Goal: Task Accomplishment & Management: Use online tool/utility

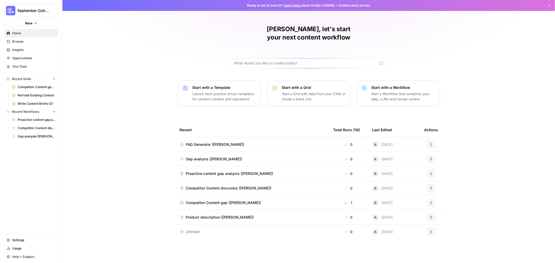
click at [22, 63] on link "Your Data" at bounding box center [31, 66] width 54 height 8
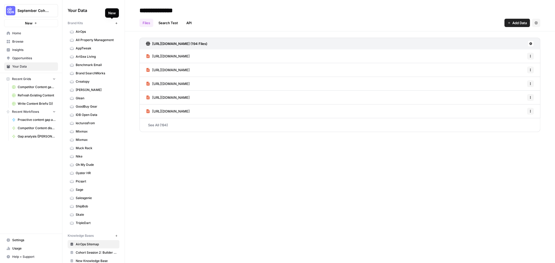
click at [115, 22] on icon "button" at bounding box center [116, 23] width 3 height 3
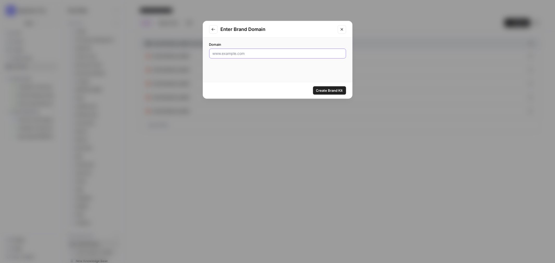
click at [261, 55] on input "Domain" at bounding box center [277, 53] width 130 height 5
type input "s"
type input "[DOMAIN_NAME]"
click at [335, 89] on span "Create Brand Kit" at bounding box center [329, 90] width 27 height 5
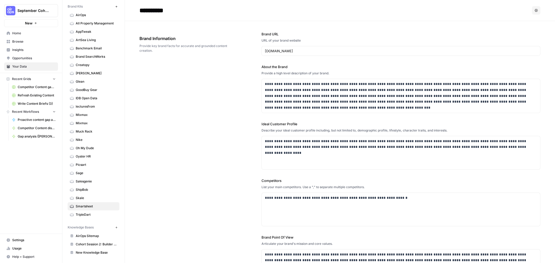
scroll to position [18, 0]
click at [115, 228] on icon "button" at bounding box center [116, 227] width 3 height 3
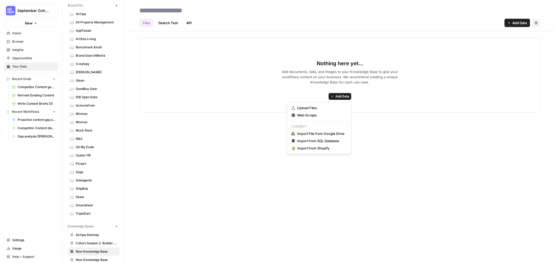
click at [344, 96] on span "Add Data" at bounding box center [342, 96] width 14 height 5
click at [176, 159] on div "Files Search Test API Add Data Settings Nothing here yet... Add documents, data…" at bounding box center [340, 131] width 430 height 263
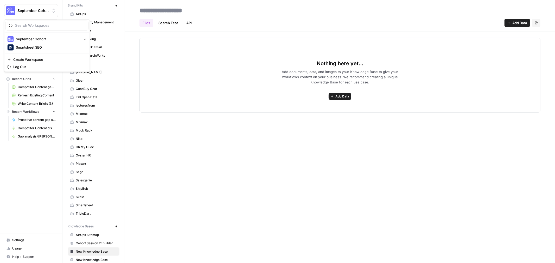
click at [36, 9] on span "September Cohort" at bounding box center [32, 10] width 31 height 5
click at [23, 45] on span "Smartsheet SEO" at bounding box center [50, 47] width 69 height 5
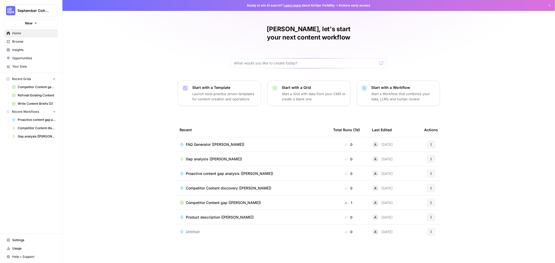
click at [20, 69] on link "Your Data" at bounding box center [31, 66] width 54 height 8
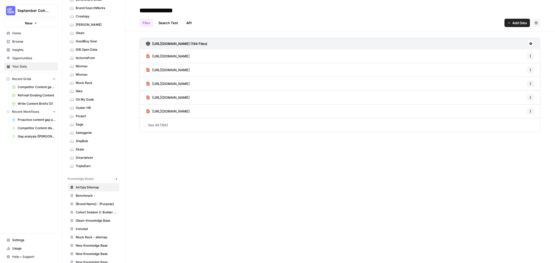
scroll to position [102, 0]
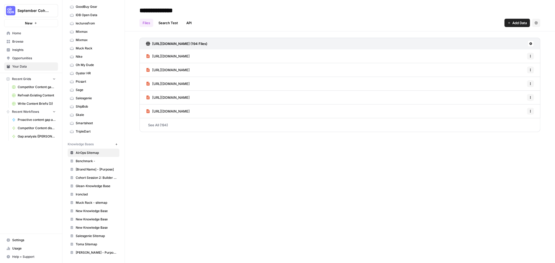
click at [113, 141] on button "New" at bounding box center [116, 144] width 6 height 6
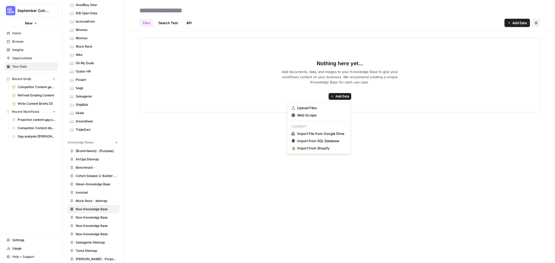
click at [334, 97] on button "Add Data" at bounding box center [339, 96] width 23 height 7
click at [303, 114] on span "Web Scrape" at bounding box center [320, 115] width 47 height 5
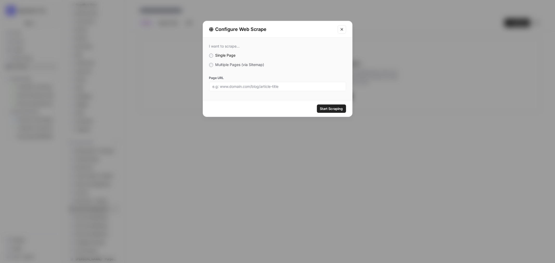
click at [216, 64] on span "Multiple Pages (via Sitemap)" at bounding box center [239, 64] width 49 height 4
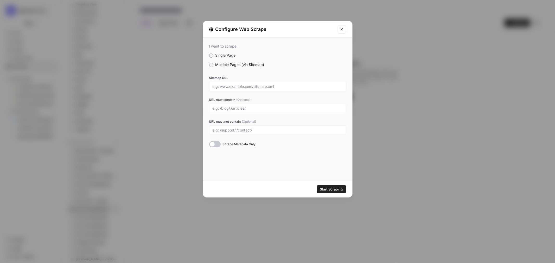
click at [223, 85] on input "Sitemap URL" at bounding box center [277, 86] width 130 height 5
paste input "https://www.smartsheet.com/sitemap.xml"
type input "https://www.smartsheet.com/sitemap.xml"
click at [225, 107] on input "URL must contain (Optional)" at bounding box center [277, 108] width 130 height 5
type input "/content/"
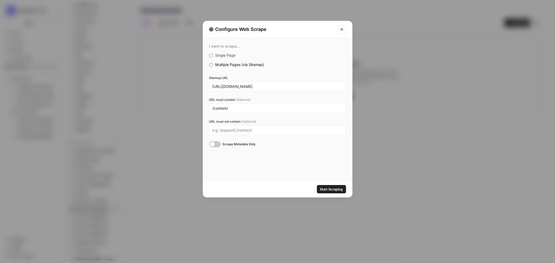
click at [215, 144] on div at bounding box center [214, 144] width 11 height 6
click at [325, 188] on span "Start Scraping" at bounding box center [331, 189] width 23 height 5
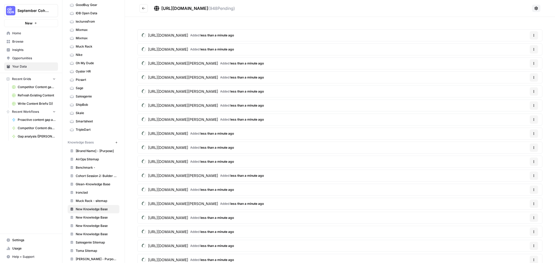
click at [534, 8] on icon at bounding box center [535, 8] width 3 height 3
click at [492, 6] on div "https://www.smartsheet.com/sitemap.xml ( 948 Pending)" at bounding box center [342, 8] width 376 height 6
drag, startPoint x: 96, startPoint y: 212, endPoint x: 92, endPoint y: 211, distance: 4.9
click at [92, 211] on span "New Knowledge Base" at bounding box center [96, 209] width 41 height 5
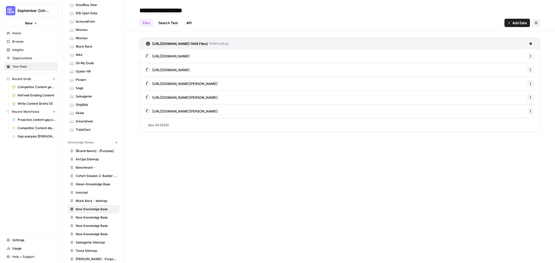
click at [169, 9] on input "**********" at bounding box center [178, 10] width 83 height 10
type input "**********"
click at [367, 10] on div "**********" at bounding box center [339, 10] width 401 height 8
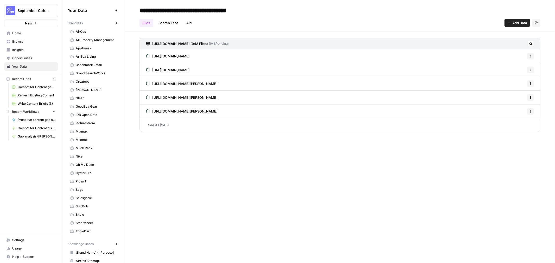
drag, startPoint x: 28, startPoint y: 42, endPoint x: 25, endPoint y: 35, distance: 8.1
click at [28, 42] on span "Browse" at bounding box center [33, 41] width 43 height 5
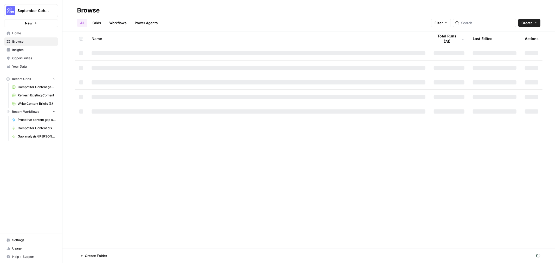
click at [25, 34] on span "Home" at bounding box center [33, 33] width 43 height 5
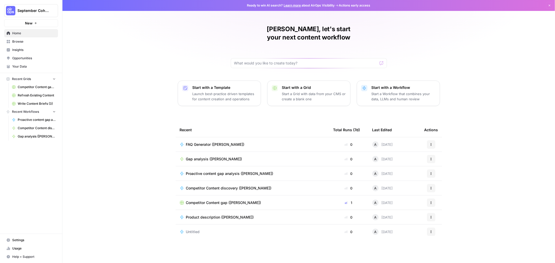
click at [20, 41] on span "Browse" at bounding box center [33, 41] width 43 height 5
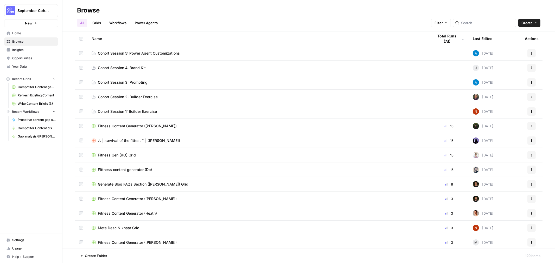
click at [99, 19] on link "Grids" at bounding box center [96, 23] width 15 height 8
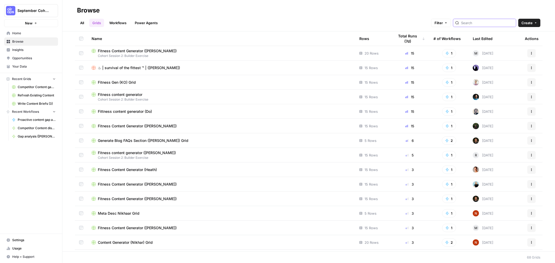
click at [486, 25] on input "search" at bounding box center [487, 22] width 53 height 5
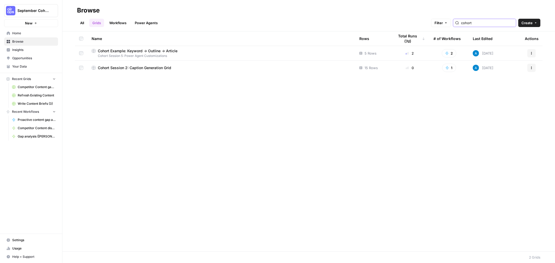
type input "cohort"
click at [184, 54] on span "Cohort Session 5: Power Agent Customizations" at bounding box center [221, 56] width 259 height 5
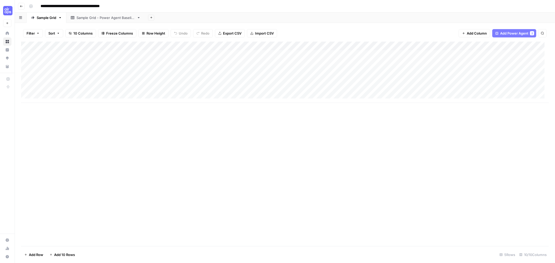
click at [59, 17] on icon "button" at bounding box center [60, 18] width 4 height 4
drag, startPoint x: 70, startPoint y: 35, endPoint x: 72, endPoint y: 40, distance: 5.8
click at [70, 35] on span "Duplicate Sheet" at bounding box center [81, 34] width 25 height 5
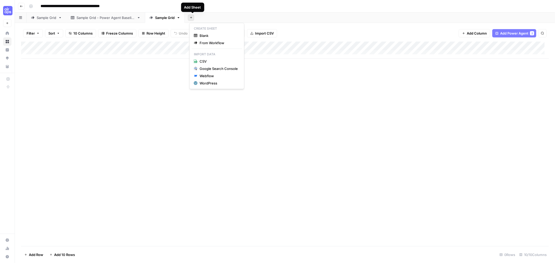
click at [194, 17] on button "Add Sheet" at bounding box center [191, 18] width 6 height 6
click at [206, 35] on span "Blank" at bounding box center [218, 35] width 38 height 5
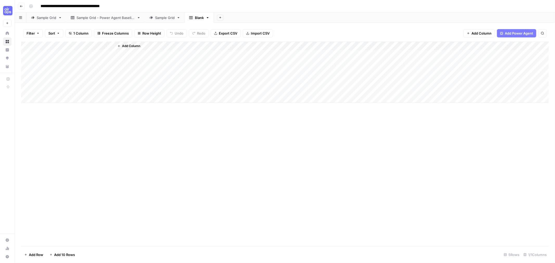
click at [105, 18] on div "Sample Grid - Power Agent Baseline" at bounding box center [105, 17] width 58 height 5
click at [167, 17] on div "Sample Grid" at bounding box center [165, 17] width 20 height 5
click at [169, 18] on div "Sample Grid" at bounding box center [165, 17] width 20 height 5
click at [170, 21] on link "Sample Grid" at bounding box center [165, 17] width 40 height 10
click at [170, 20] on link "Sample Grid" at bounding box center [165, 17] width 40 height 10
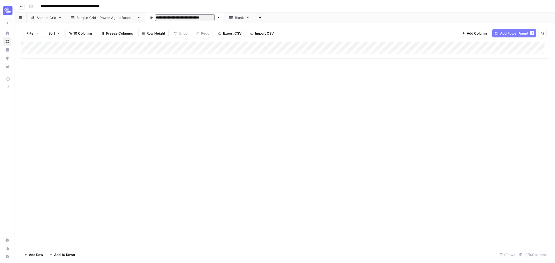
type input "**********"
click at [71, 51] on div "Add Column" at bounding box center [284, 50] width 527 height 17
click at [117, 101] on div "Add Column" at bounding box center [284, 144] width 527 height 205
click at [44, 59] on div "Add Column" at bounding box center [284, 55] width 527 height 26
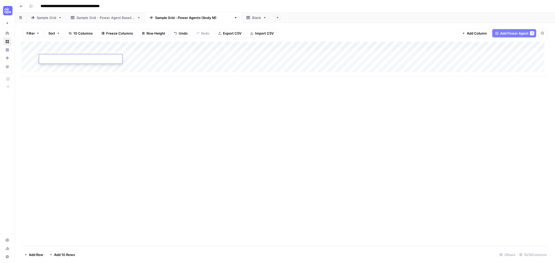
scroll to position [0, 0]
click at [293, 63] on div "Add Column" at bounding box center [284, 59] width 527 height 35
click at [76, 56] on div "Add Column" at bounding box center [284, 59] width 527 height 35
click at [55, 57] on div "Add Column" at bounding box center [284, 59] width 527 height 35
click at [242, 21] on link "Blank" at bounding box center [256, 17] width 29 height 10
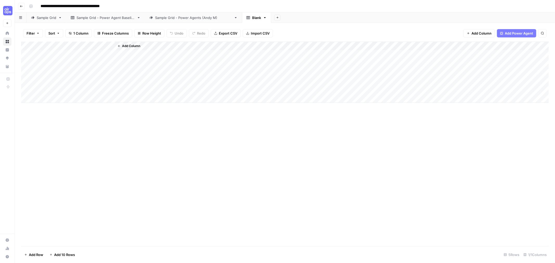
click at [69, 56] on div "Add Column" at bounding box center [284, 72] width 527 height 61
click at [67, 47] on div "Add Column" at bounding box center [284, 72] width 527 height 61
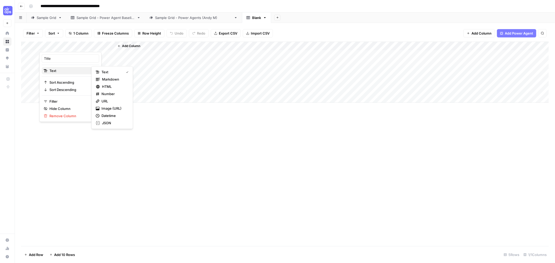
click at [67, 69] on span "Text" at bounding box center [69, 70] width 40 height 5
click at [48, 44] on div at bounding box center [76, 47] width 75 height 10
drag, startPoint x: 48, startPoint y: 44, endPoint x: 51, endPoint y: 47, distance: 4.6
click at [48, 43] on div at bounding box center [76, 47] width 75 height 10
click at [54, 61] on input "Title" at bounding box center [70, 58] width 53 height 5
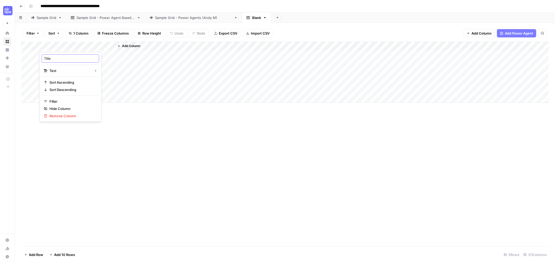
click at [54, 60] on input "Title" at bounding box center [70, 58] width 53 height 5
type input "Keyword"
click at [137, 45] on span "Add Column" at bounding box center [131, 46] width 18 height 5
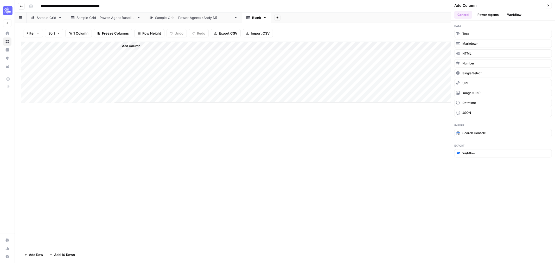
click at [491, 14] on button "Power Agents" at bounding box center [488, 15] width 28 height 8
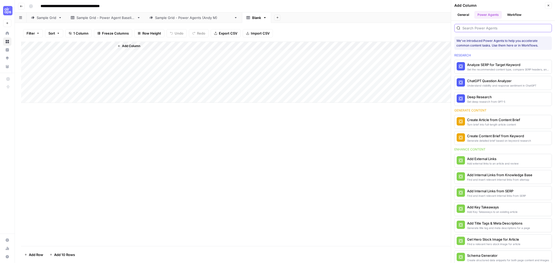
click at [480, 29] on input "search" at bounding box center [505, 27] width 87 height 5
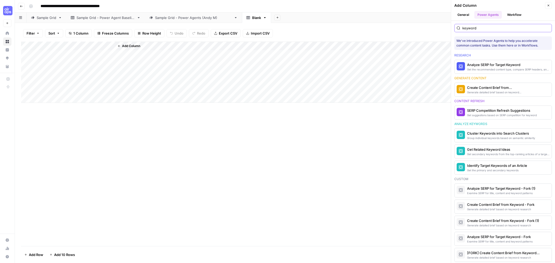
type input "keyword"
click at [499, 92] on div "Generate detailed brief based on keyword research" at bounding box center [494, 92] width 55 height 4
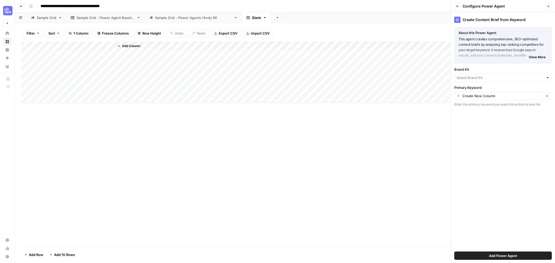
type input "Salesgenie"
click at [496, 257] on span "Add Power Agent" at bounding box center [503, 255] width 28 height 5
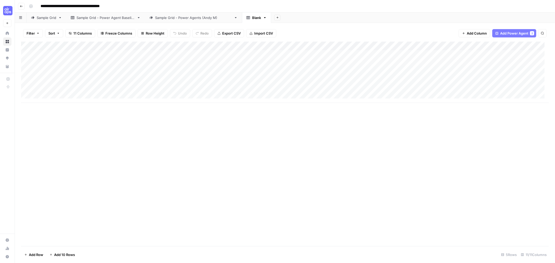
click at [184, 46] on div "Add Column" at bounding box center [284, 72] width 527 height 61
click at [75, 62] on div "Add Column" at bounding box center [284, 72] width 527 height 61
click at [89, 42] on div "Add Column" at bounding box center [284, 72] width 527 height 61
drag, startPoint x: 183, startPoint y: 62, endPoint x: 183, endPoint y: 59, distance: 2.7
click at [183, 61] on div "Add Column" at bounding box center [284, 72] width 527 height 61
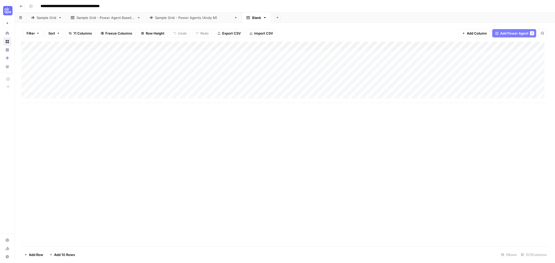
click at [185, 47] on div "Add Column" at bounding box center [284, 72] width 527 height 61
click at [142, 114] on span "Remove Column" at bounding box center [147, 115] width 46 height 5
click at [259, 62] on span "Delete" at bounding box center [258, 63] width 11 height 5
click at [175, 47] on div "Add Column" at bounding box center [284, 72] width 527 height 61
click at [175, 46] on div at bounding box center [154, 47] width 81 height 10
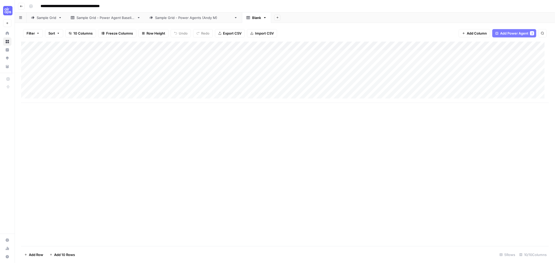
drag, startPoint x: 174, startPoint y: 66, endPoint x: 181, endPoint y: 49, distance: 17.5
click at [176, 62] on div "Add Column" at bounding box center [284, 72] width 527 height 61
click at [274, 17] on button "Add Sheet" at bounding box center [277, 18] width 6 height 6
click at [366, 32] on div "Filter Sort 10 Columns Freeze Columns Row Height Undo Redo Export CSV Import CS…" at bounding box center [284, 33] width 527 height 17
click at [184, 47] on div "Add Column" at bounding box center [284, 72] width 527 height 61
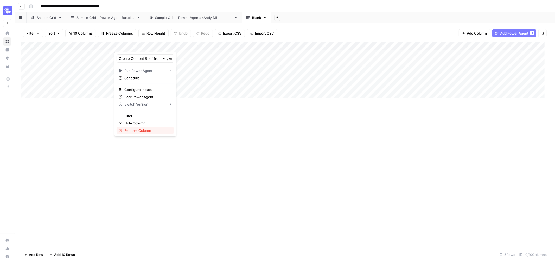
click at [144, 133] on span "Remove Column" at bounding box center [147, 130] width 46 height 5
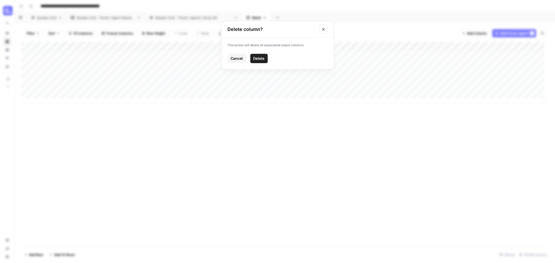
click at [260, 60] on span "Delete" at bounding box center [258, 58] width 11 height 5
drag, startPoint x: 127, startPoint y: 47, endPoint x: 157, endPoint y: 58, distance: 32.5
click at [127, 48] on span "Add Column" at bounding box center [131, 46] width 18 height 5
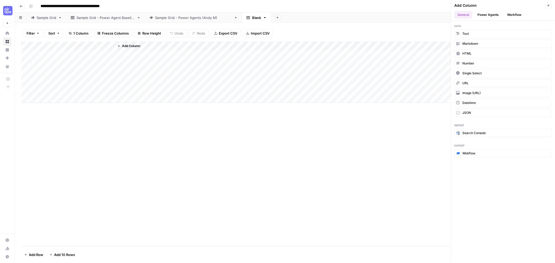
click at [488, 13] on button "Power Agents" at bounding box center [488, 15] width 28 height 8
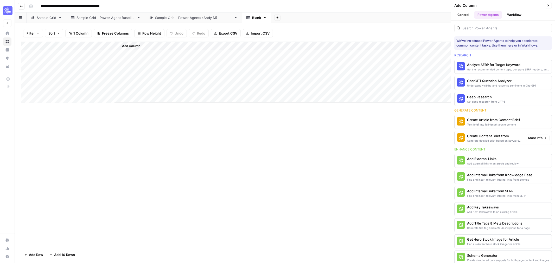
click at [499, 136] on div "Create Content Brief from Keyword" at bounding box center [494, 135] width 55 height 5
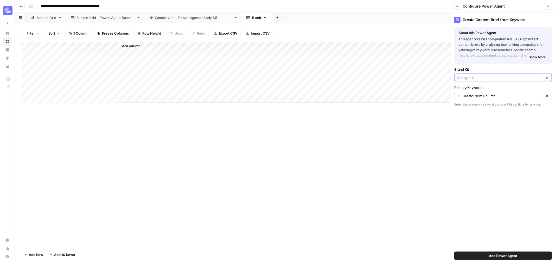
click at [478, 75] on input "Brand Kit" at bounding box center [499, 77] width 86 height 5
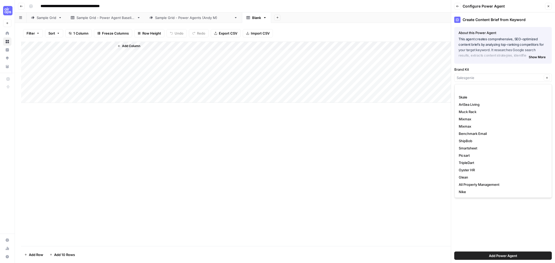
scroll to position [73, 0]
click at [470, 74] on div "Clear" at bounding box center [503, 78] width 98 height 8
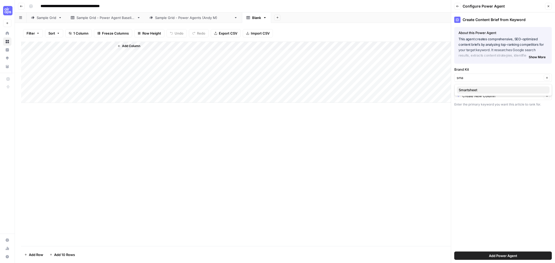
click at [470, 90] on span "Smartsheet" at bounding box center [502, 89] width 87 height 5
type input "Smartsheet"
click at [480, 96] on input "Primary Keyword" at bounding box center [502, 95] width 80 height 5
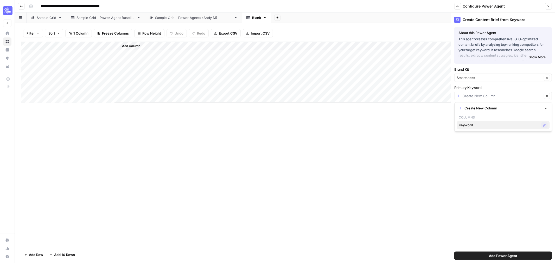
click at [468, 125] on span "Keyword" at bounding box center [499, 124] width 80 height 5
type input "Keyword"
click at [495, 258] on span "Add Power Agent" at bounding box center [503, 255] width 28 height 5
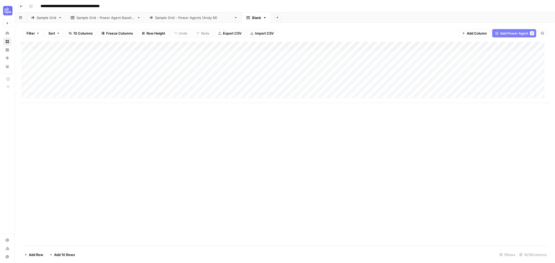
click at [185, 45] on div "Add Column" at bounding box center [284, 72] width 527 height 61
click at [151, 89] on span "Configure Inputs" at bounding box center [147, 89] width 46 height 5
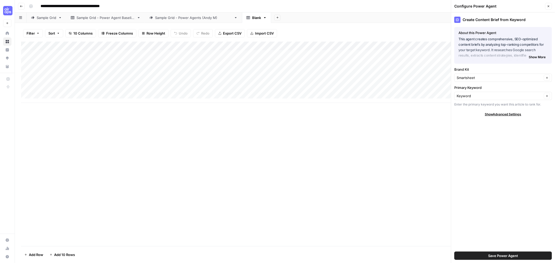
click at [61, 52] on div "Add Column" at bounding box center [284, 72] width 527 height 61
type textarea "********"
click at [121, 57] on div "Add Column" at bounding box center [284, 72] width 527 height 61
click at [184, 46] on div "Add Column" at bounding box center [284, 72] width 527 height 61
click at [204, 151] on div "Add Column" at bounding box center [284, 144] width 527 height 205
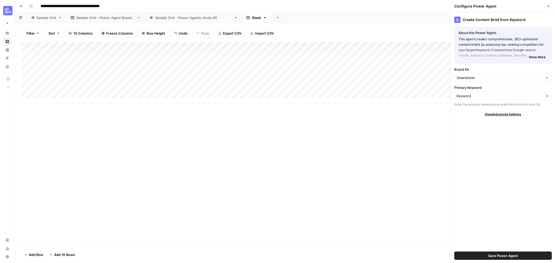
click at [147, 47] on div "Add Column" at bounding box center [284, 72] width 527 height 61
click at [173, 55] on div "Add Column" at bounding box center [284, 72] width 527 height 61
click at [189, 54] on div "Add Column" at bounding box center [284, 72] width 527 height 61
click at [184, 55] on div "Add Column" at bounding box center [284, 72] width 527 height 61
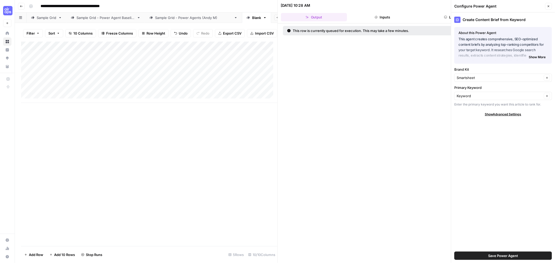
click at [549, 6] on button "Close" at bounding box center [548, 6] width 7 height 7
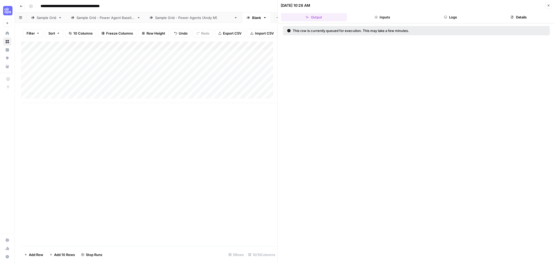
click at [451, 16] on button "Logs" at bounding box center [450, 17] width 66 height 8
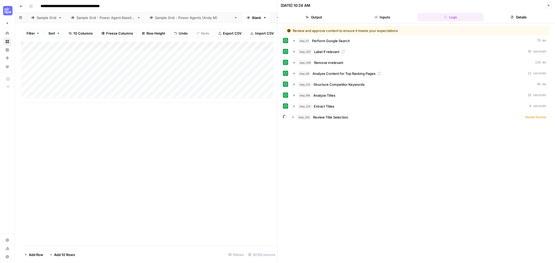
click at [532, 16] on button "Details" at bounding box center [519, 17] width 66 height 8
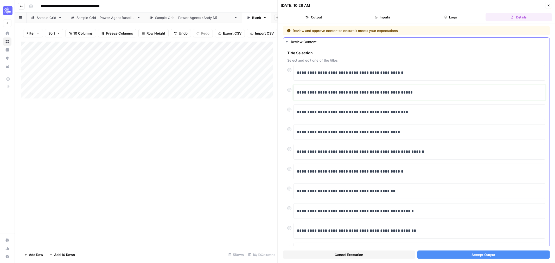
click at [317, 94] on p "**********" at bounding box center [417, 92] width 240 height 7
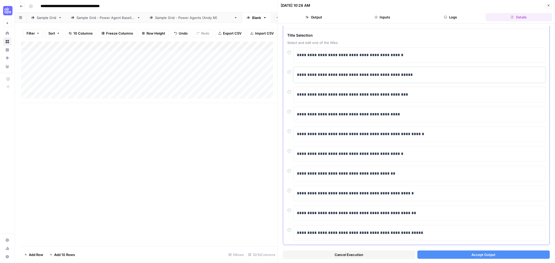
scroll to position [28, 0]
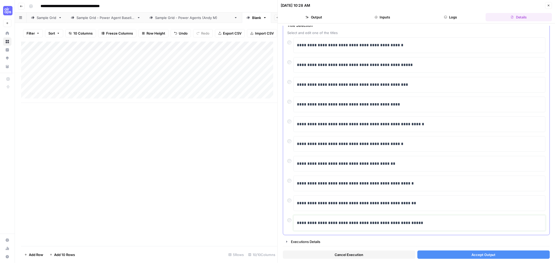
click at [436, 220] on p "**********" at bounding box center [417, 223] width 240 height 7
click at [315, 224] on p "**********" at bounding box center [417, 223] width 240 height 7
click at [473, 255] on span "Accept Output" at bounding box center [483, 254] width 24 height 5
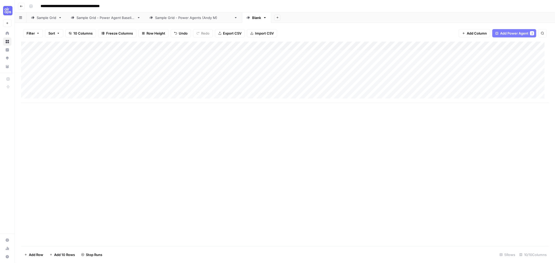
click at [47, 54] on div "Add Column" at bounding box center [284, 72] width 527 height 61
click at [47, 53] on div "Add Column" at bounding box center [284, 72] width 527 height 61
click at [41, 54] on textarea "********" at bounding box center [80, 54] width 83 height 7
type textarea "*********"
click at [155, 53] on div "Add Column" at bounding box center [284, 72] width 527 height 61
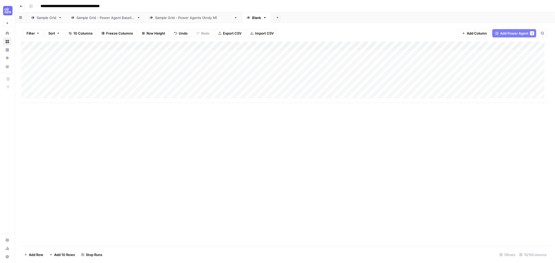
click at [161, 52] on div "Add Column" at bounding box center [284, 72] width 527 height 61
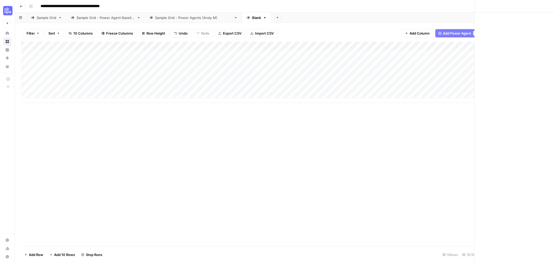
click at [161, 52] on div at bounding box center [155, 55] width 82 height 10
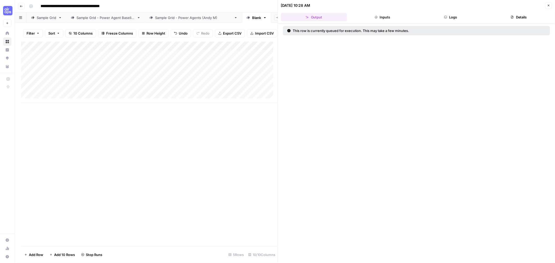
click at [65, 65] on div "Add Column" at bounding box center [149, 72] width 256 height 61
type textarea "*********"
click at [155, 66] on div "Add Column" at bounding box center [149, 72] width 256 height 61
click at [190, 59] on div "Add Column" at bounding box center [149, 72] width 256 height 61
click at [96, 68] on div "Add Column" at bounding box center [149, 72] width 256 height 61
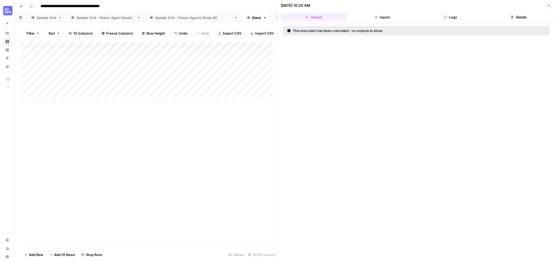
click at [518, 16] on button "Details" at bounding box center [519, 17] width 66 height 8
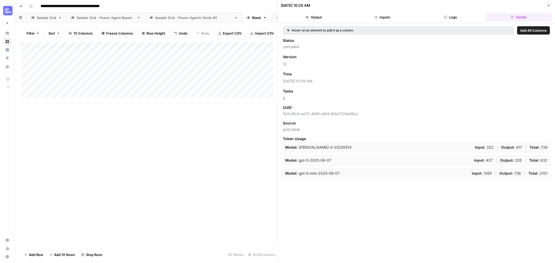
click at [150, 66] on div "Add Column" at bounding box center [149, 72] width 256 height 61
click at [200, 68] on div "Add Column" at bounding box center [149, 72] width 256 height 61
click at [549, 5] on icon "button" at bounding box center [548, 5] width 3 height 3
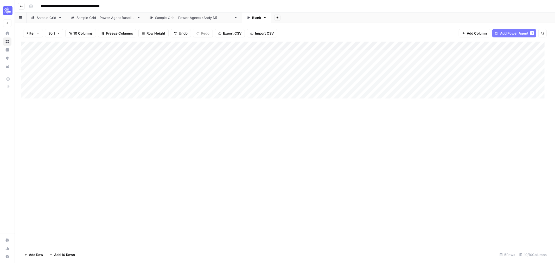
click at [139, 63] on div "Add Column" at bounding box center [284, 72] width 527 height 61
click at [165, 63] on div "Add Column" at bounding box center [284, 72] width 527 height 61
click at [165, 63] on div at bounding box center [155, 64] width 82 height 10
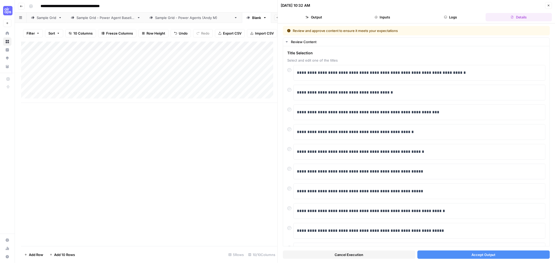
click at [471, 256] on span "Accept Output" at bounding box center [483, 254] width 24 height 5
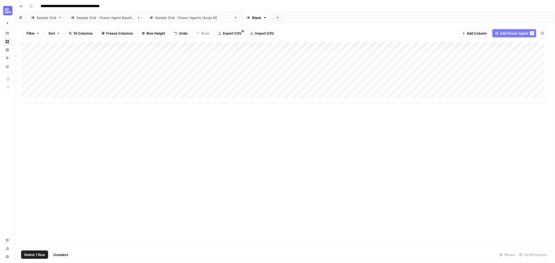
click at [28, 54] on div "Add Column" at bounding box center [284, 72] width 527 height 61
click at [38, 256] on span "Delete 1 Row" at bounding box center [34, 254] width 21 height 5
click at [264, 60] on span "Delete" at bounding box center [258, 59] width 11 height 5
click at [183, 53] on div "Add Column" at bounding box center [284, 68] width 527 height 53
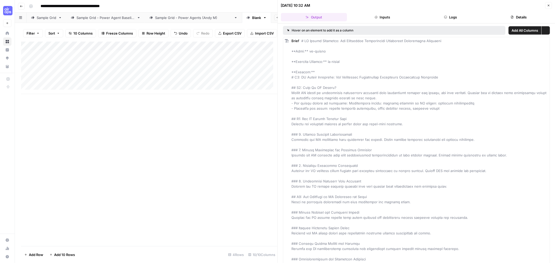
click at [224, 48] on div "Add Column" at bounding box center [149, 68] width 256 height 53
click at [165, 62] on div "Add Column" at bounding box center [149, 68] width 256 height 53
click at [218, 57] on div "Add Column" at bounding box center [149, 68] width 256 height 53
click at [237, 59] on div "Add Column" at bounding box center [149, 68] width 256 height 53
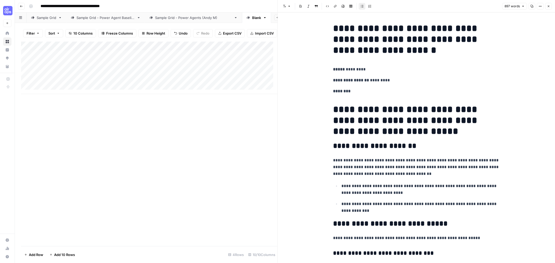
click at [140, 52] on div "Add Column" at bounding box center [149, 68] width 256 height 53
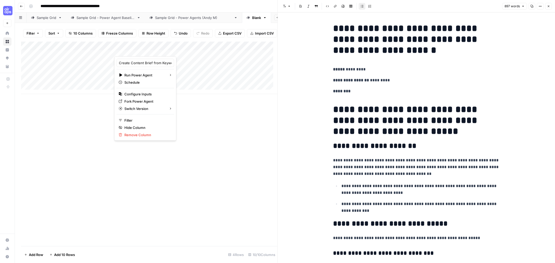
drag, startPoint x: 221, startPoint y: 113, endPoint x: 181, endPoint y: 80, distance: 52.1
click at [221, 113] on div "Add Column" at bounding box center [149, 144] width 256 height 205
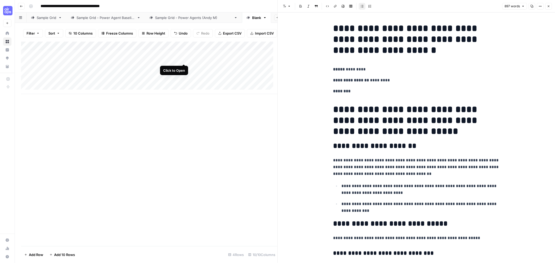
click at [182, 59] on div "Add Column" at bounding box center [149, 68] width 256 height 53
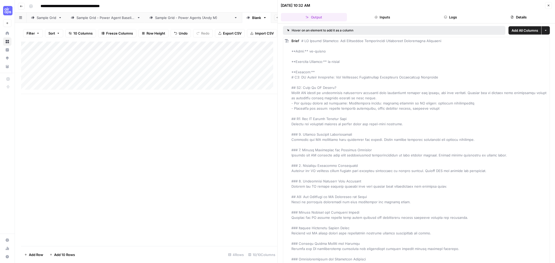
click at [455, 21] on button "Logs" at bounding box center [450, 17] width 66 height 8
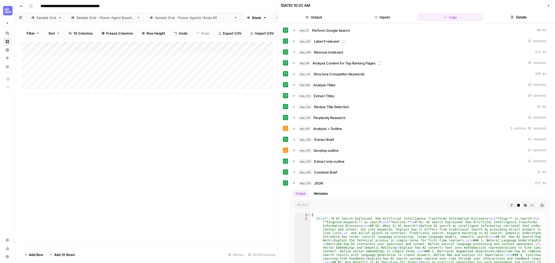
scroll to position [58, 0]
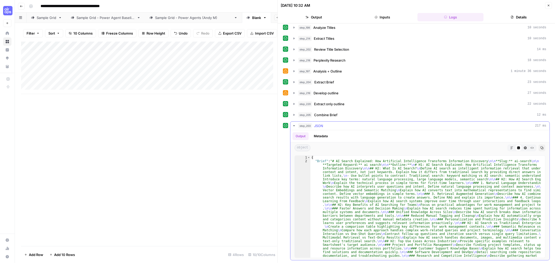
click at [436, 128] on div "step_203 JSON 217 ms" at bounding box center [422, 125] width 248 height 5
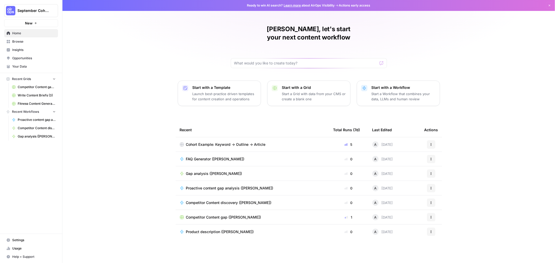
click at [17, 42] on span "Browse" at bounding box center [33, 41] width 43 height 5
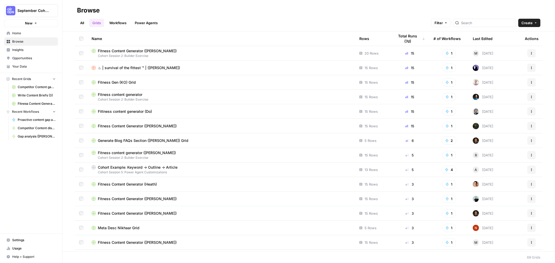
click at [121, 23] on link "Workflows" at bounding box center [117, 23] width 23 height 8
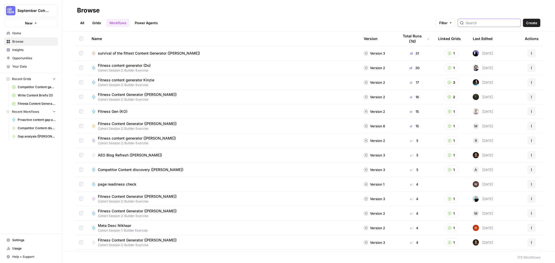
click at [491, 24] on input "search" at bounding box center [492, 22] width 53 height 5
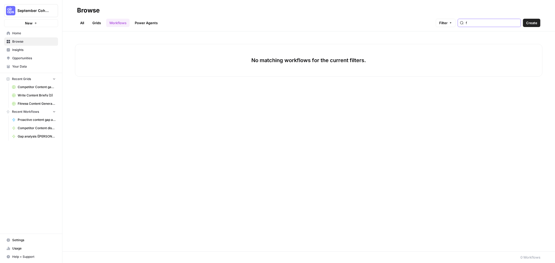
type input "f"
type input "create content"
click at [137, 22] on link "Power Agents" at bounding box center [146, 23] width 29 height 8
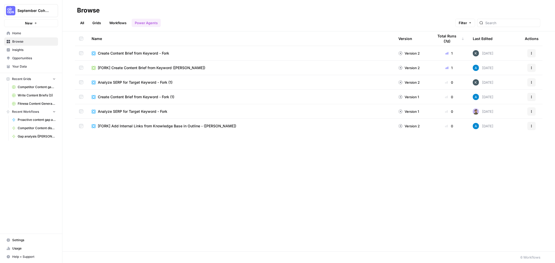
click at [157, 66] on span "[FORK] Create Content Brief from Keyword ([PERSON_NAME])" at bounding box center [151, 67] width 107 height 5
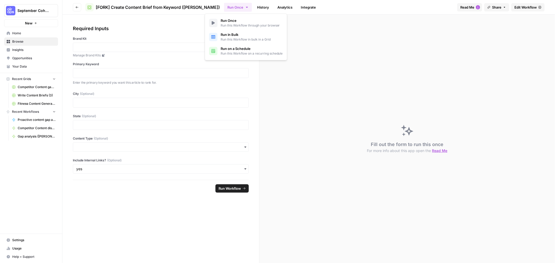
click at [224, 9] on button "Run Once" at bounding box center [238, 7] width 28 height 9
click at [320, 7] on div "Run Once History Analytics Integrate" at bounding box center [338, 7] width 229 height 10
click at [523, 6] on span "Edit Workflow" at bounding box center [525, 7] width 22 height 5
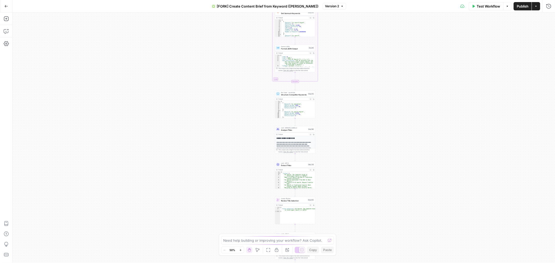
click at [537, 7] on icon "button" at bounding box center [535, 6] width 3 height 3
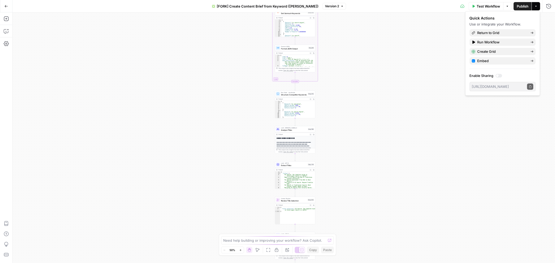
click at [401, 57] on div "true false Workflow Set Inputs Inputs Google Search Perform Google Search Step …" at bounding box center [283, 137] width 542 height 251
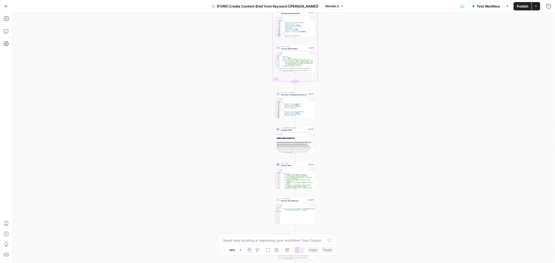
click at [534, 8] on button "Actions" at bounding box center [536, 6] width 8 height 8
drag, startPoint x: 414, startPoint y: 62, endPoint x: 175, endPoint y: 27, distance: 241.5
click at [413, 62] on div "true false Workflow Set Inputs Inputs Google Search Perform Google Search Step …" at bounding box center [283, 137] width 542 height 251
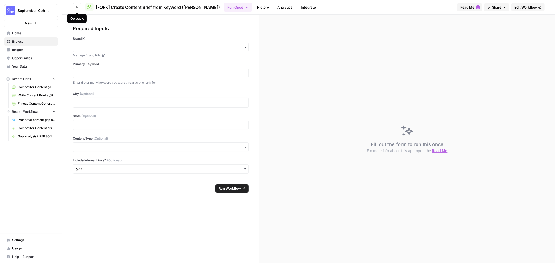
click at [78, 8] on icon "button" at bounding box center [76, 7] width 3 height 3
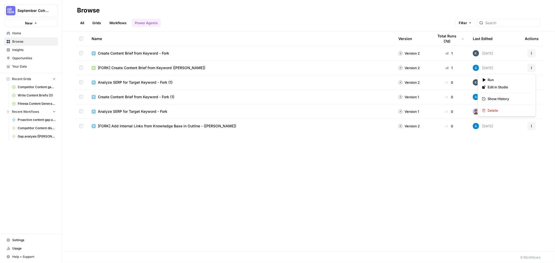
drag, startPoint x: 146, startPoint y: 67, endPoint x: 533, endPoint y: 68, distance: 386.7
click at [533, 68] on icon "button" at bounding box center [531, 67] width 3 height 3
click at [330, 170] on div "Name Version Total Runs (7d) Last Edited Actions Create Content Brief from Keyw…" at bounding box center [308, 141] width 492 height 220
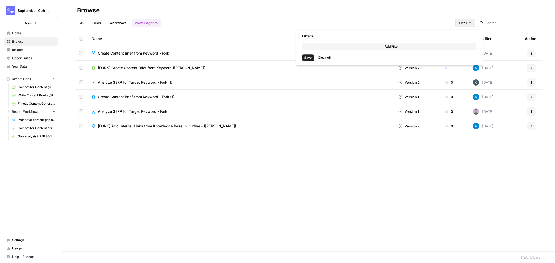
click at [472, 24] on icon "button" at bounding box center [469, 22] width 3 height 3
click at [422, 7] on div "Browse" at bounding box center [308, 10] width 463 height 8
click at [144, 69] on span "[FORK] Create Content Brief from Keyword ([PERSON_NAME])" at bounding box center [151, 67] width 107 height 5
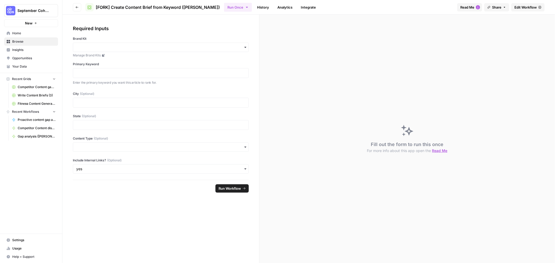
click at [224, 7] on button "Run Once" at bounding box center [238, 7] width 28 height 9
click at [357, 5] on div "Run Once History Analytics Integrate" at bounding box center [338, 7] width 229 height 10
click at [528, 6] on span "Edit Workflow" at bounding box center [525, 7] width 22 height 5
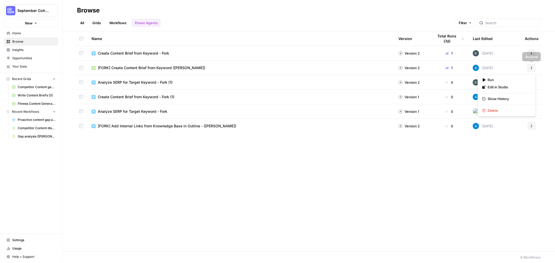
click at [533, 66] on icon "button" at bounding box center [531, 67] width 3 height 3
click at [248, 208] on div "Name Version Total Runs (7d) Last Edited Actions Create Content Brief from Keyw…" at bounding box center [308, 141] width 492 height 220
click at [140, 67] on span "[FORK] Create Content Brief from Keyword ([PERSON_NAME])" at bounding box center [151, 67] width 107 height 5
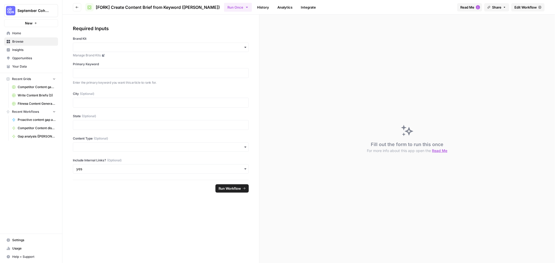
click at [526, 9] on span "Edit Workflow" at bounding box center [525, 7] width 22 height 5
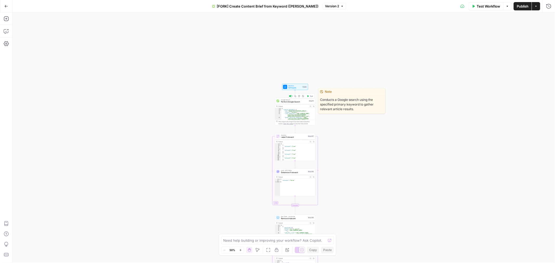
click at [295, 101] on span "Perform Google Search" at bounding box center [294, 102] width 27 height 3
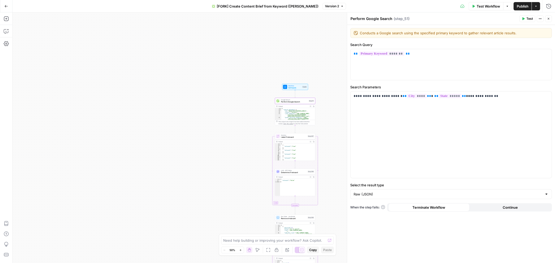
click at [540, 19] on icon "button" at bounding box center [540, 18] width 1 height 1
click at [287, 112] on div "{ "search_metadata" : { "id" : "68d42198132583505ce38013" , "status" : "Success…" at bounding box center [297, 117] width 32 height 18
click at [277, 114] on div "5" at bounding box center [278, 115] width 6 height 4
type textarea "* *"
click at [277, 114] on div "5" at bounding box center [278, 115] width 6 height 4
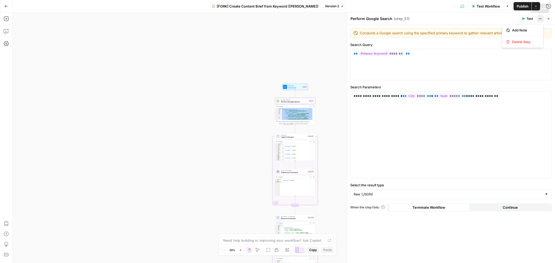
click at [540, 19] on icon "button" at bounding box center [539, 18] width 3 height 3
click at [482, 20] on div "Perform Google Search Perform Google Search ( step_51 )" at bounding box center [433, 19] width 167 height 6
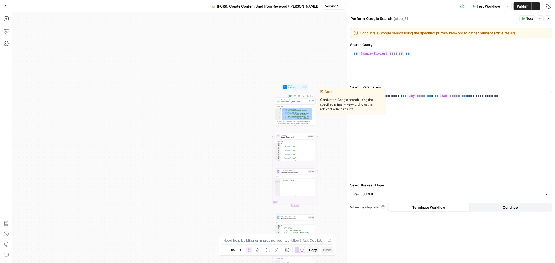
click at [293, 101] on span "Perform Google Search" at bounding box center [294, 102] width 27 height 3
click at [297, 87] on span "Set Inputs" at bounding box center [294, 88] width 13 height 3
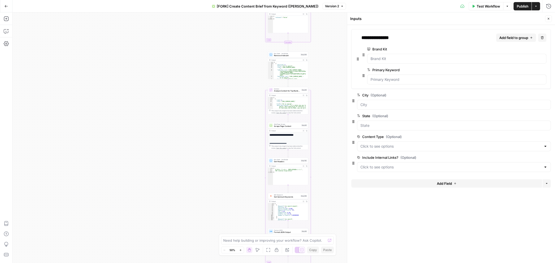
drag, startPoint x: 333, startPoint y: 212, endPoint x: 290, endPoint y: 29, distance: 188.2
click at [292, 28] on div "true false Workflow Set Inputs Inputs Google Search Perform Google Search Step …" at bounding box center [283, 137] width 542 height 251
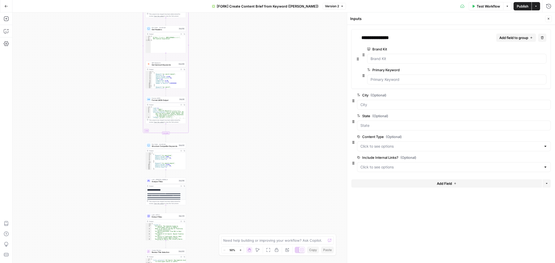
drag, startPoint x: 276, startPoint y: 122, endPoint x: 254, endPoint y: 95, distance: 34.8
click at [240, 86] on div "true false Workflow Set Inputs Inputs Google Search Perform Google Search Step …" at bounding box center [283, 137] width 542 height 251
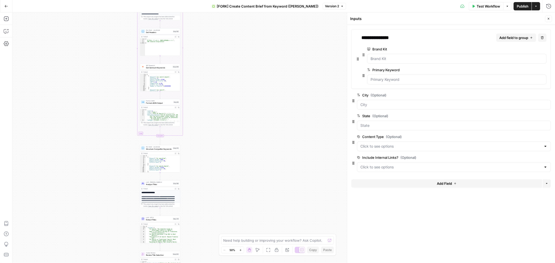
click at [241, 251] on icon "button" at bounding box center [240, 250] width 3 height 3
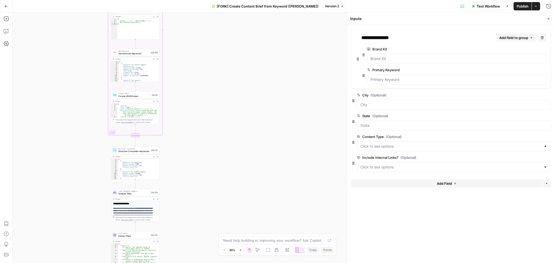
click at [240, 249] on icon "button" at bounding box center [240, 250] width 3 height 3
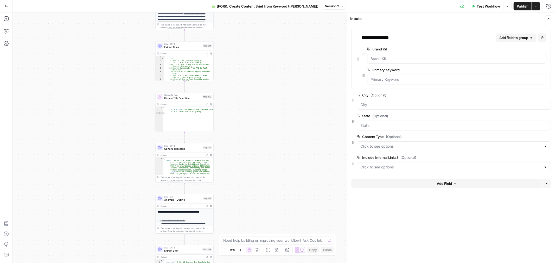
drag, startPoint x: 177, startPoint y: 218, endPoint x: 240, endPoint y: 6, distance: 221.4
click at [242, 0] on html "September Cohort New Home Browse Insights Opportunities Your Data Recent Grids …" at bounding box center [277, 131] width 555 height 263
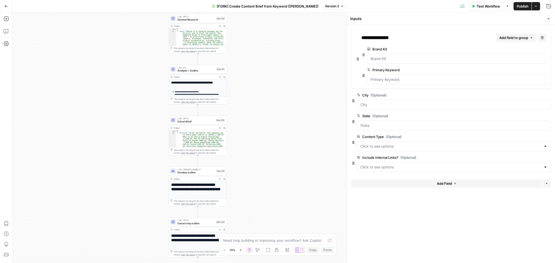
drag, startPoint x: 250, startPoint y: 182, endPoint x: 272, endPoint y: 51, distance: 133.4
click at [272, 51] on div "true false Workflow Set Inputs Inputs Google Search Perform Google Search Step …" at bounding box center [283, 137] width 542 height 251
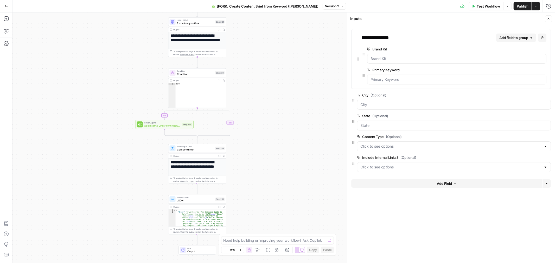
drag, startPoint x: 262, startPoint y: 150, endPoint x: 265, endPoint y: -35, distance: 185.5
click at [265, 0] on html "September Cohort New Home Browse Insights Opportunities Your Data Recent Grids …" at bounding box center [277, 131] width 555 height 263
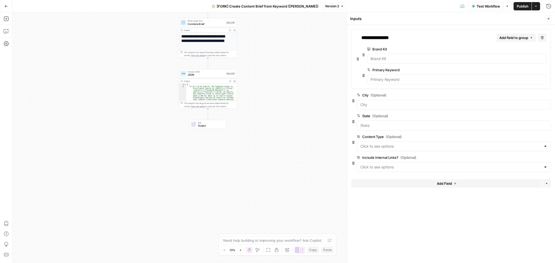
drag, startPoint x: 276, startPoint y: 157, endPoint x: 280, endPoint y: 19, distance: 137.4
click at [282, 16] on div "true false Workflow Set Inputs Inputs Google Search Perform Google Search Step …" at bounding box center [283, 137] width 542 height 251
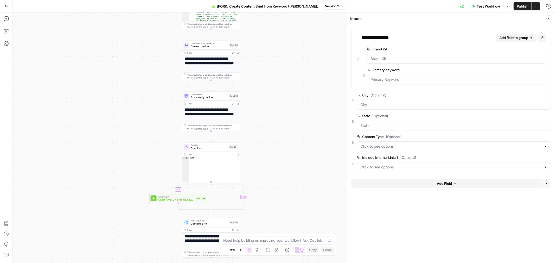
drag, startPoint x: 287, startPoint y: 36, endPoint x: 295, endPoint y: 154, distance: 118.4
click at [295, 237] on body "September Cohort New Home Browse Insights Opportunities Your Data Recent Grids …" at bounding box center [277, 131] width 555 height 263
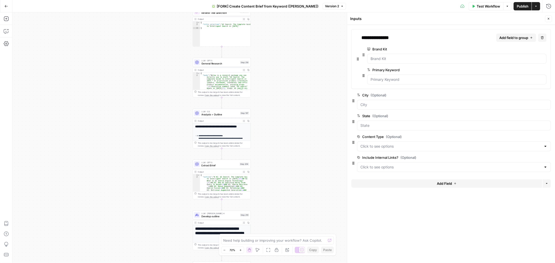
drag, startPoint x: 268, startPoint y: 37, endPoint x: 276, endPoint y: 203, distance: 166.1
click at [276, 211] on div "true false Workflow Set Inputs Inputs Google Search Perform Google Search Step …" at bounding box center [283, 137] width 542 height 251
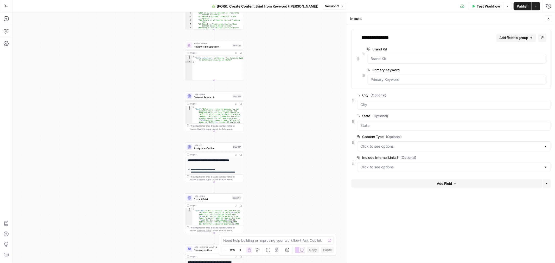
drag, startPoint x: 287, startPoint y: 60, endPoint x: 274, endPoint y: 199, distance: 140.0
click at [274, 201] on div "true false Workflow Set Inputs Inputs Google Search Perform Google Search Step …" at bounding box center [283, 137] width 542 height 251
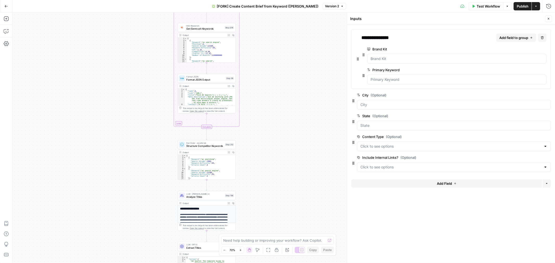
drag, startPoint x: 279, startPoint y: 46, endPoint x: 278, endPoint y: 188, distance: 142.0
click at [277, 199] on div "true false Workflow Set Inputs Inputs Google Search Perform Google Search Step …" at bounding box center [283, 137] width 542 height 251
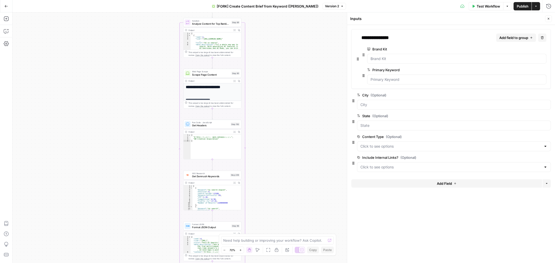
drag, startPoint x: 277, startPoint y: 50, endPoint x: 285, endPoint y: 196, distance: 146.3
click at [286, 196] on div "true false Workflow Set Inputs Inputs Google Search Perform Google Search Step …" at bounding box center [283, 137] width 542 height 251
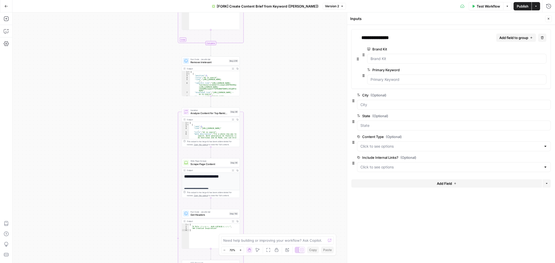
drag, startPoint x: 272, startPoint y: 76, endPoint x: 271, endPoint y: 171, distance: 94.9
click at [271, 171] on div "true false Workflow Set Inputs Inputs Google Search Perform Google Search Step …" at bounding box center [283, 137] width 542 height 251
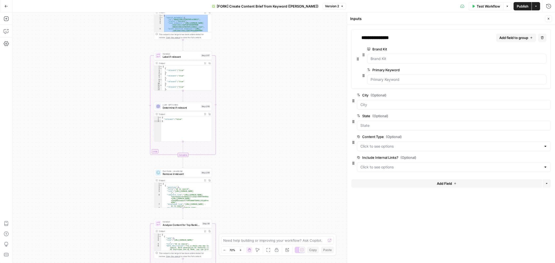
drag, startPoint x: 277, startPoint y: 98, endPoint x: 261, endPoint y: 130, distance: 35.1
click at [249, 199] on div "true false Workflow Set Inputs Inputs Google Search Perform Google Search Step …" at bounding box center [283, 137] width 542 height 251
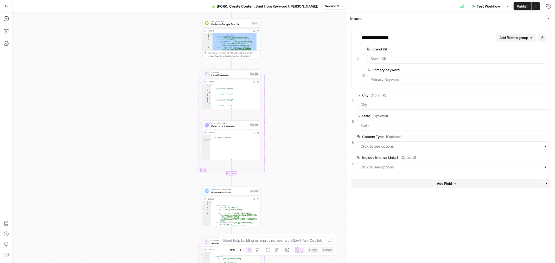
drag, startPoint x: 261, startPoint y: 44, endPoint x: 301, endPoint y: 63, distance: 43.7
click at [310, 63] on div "true false Workflow Set Inputs Inputs Google Search Perform Google Search Step …" at bounding box center [283, 137] width 542 height 251
click at [241, 75] on span "Label if relevant" at bounding box center [229, 75] width 37 height 4
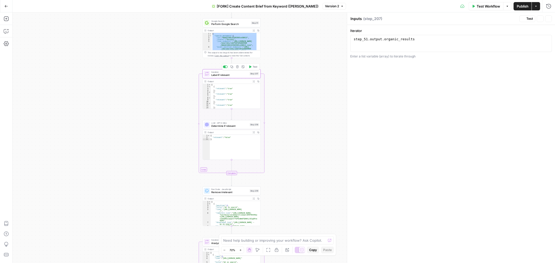
type textarea "Label if relevant"
click at [236, 126] on span "Determine if relevant" at bounding box center [229, 126] width 37 height 4
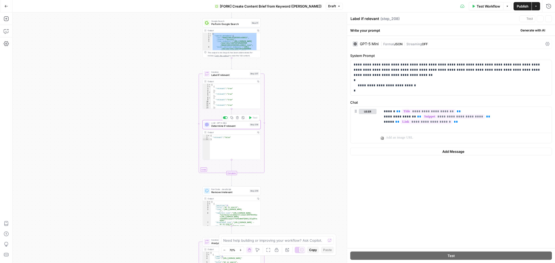
type textarea "Determine if relevant"
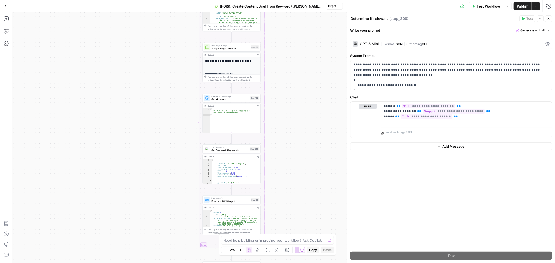
click at [241, 249] on icon "button" at bounding box center [240, 250] width 3 height 3
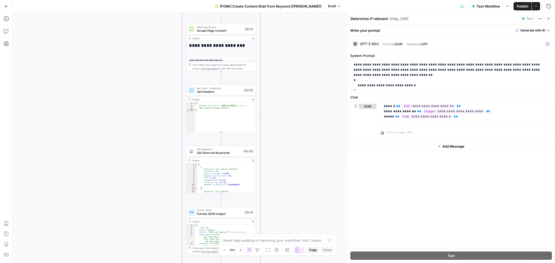
click at [241, 249] on icon "button" at bounding box center [240, 250] width 3 height 3
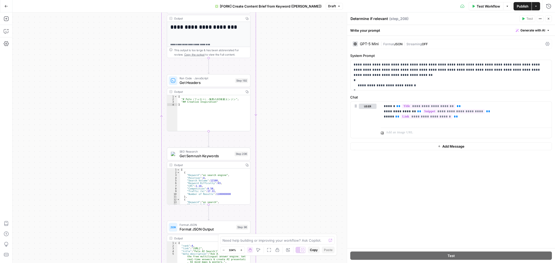
click at [241, 249] on icon "button" at bounding box center [241, 250] width 3 height 3
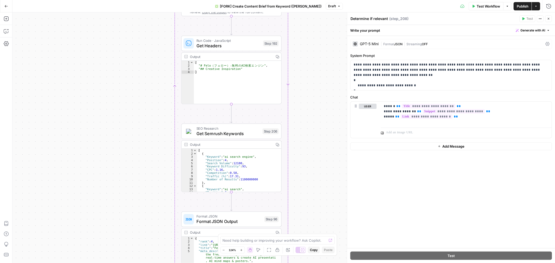
drag, startPoint x: 288, startPoint y: 146, endPoint x: 322, endPoint y: 138, distance: 35.8
click at [322, 138] on div "true false Workflow Set Inputs Inputs Google Search Perform Google Search Step …" at bounding box center [283, 137] width 542 height 251
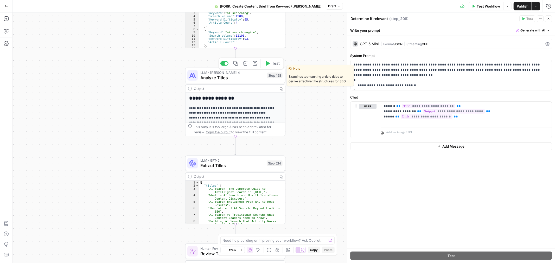
click at [238, 79] on span "Analyze Titles" at bounding box center [232, 77] width 64 height 7
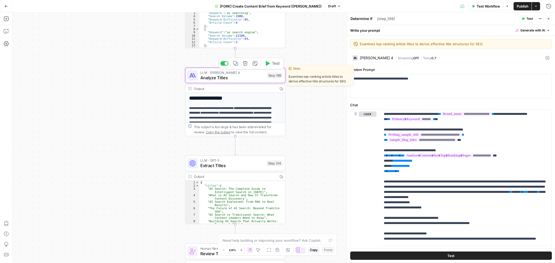
type textarea "Analyze Titles"
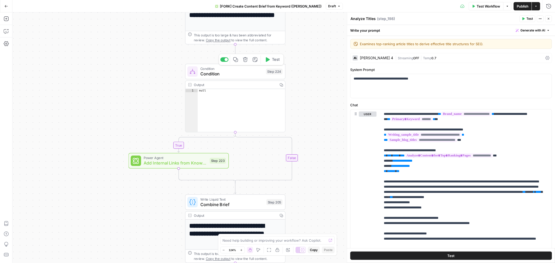
click at [230, 76] on span "Condition" at bounding box center [231, 73] width 63 height 7
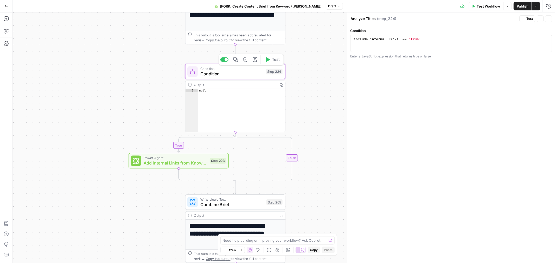
type textarea "Condition"
type textarea "**********"
click at [378, 40] on div "include_internal_links_ == 'true'" at bounding box center [450, 47] width 197 height 21
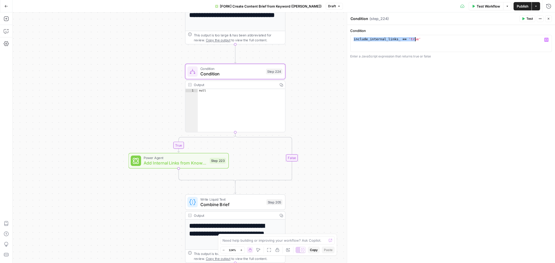
click at [305, 63] on div "true false Workflow Set Inputs Inputs Google Search Perform Google Search Step …" at bounding box center [283, 137] width 542 height 251
click at [319, 142] on div "true false Workflow Set Inputs Inputs Google Search Perform Google Search Step …" at bounding box center [283, 137] width 542 height 251
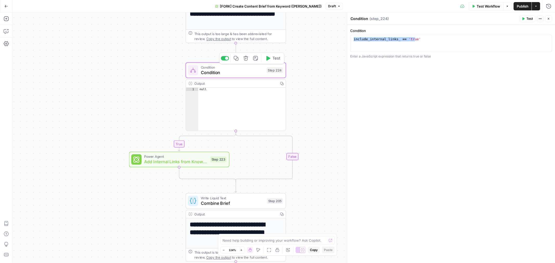
click at [229, 70] on span "Condition" at bounding box center [232, 72] width 63 height 7
click at [183, 163] on span "Add Internal Links from Knowledge Base - Fork" at bounding box center [175, 162] width 63 height 7
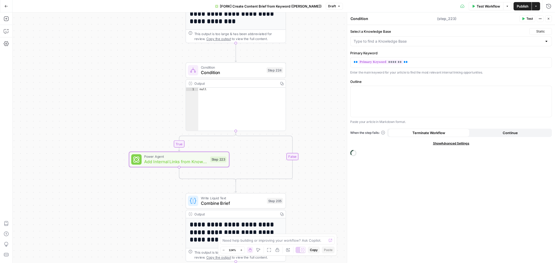
type textarea "Add Internal Links from Knowledge Base - Fork"
drag, startPoint x: 243, startPoint y: 75, endPoint x: 309, endPoint y: 72, distance: 66.1
click at [243, 75] on span "Condition" at bounding box center [232, 72] width 63 height 7
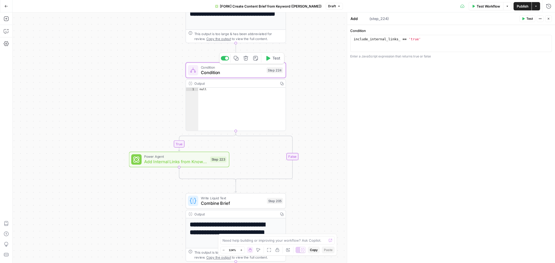
type textarea "Condition"
click at [193, 159] on span "Add Internal Links from Knowledge Base - Fork" at bounding box center [175, 162] width 63 height 7
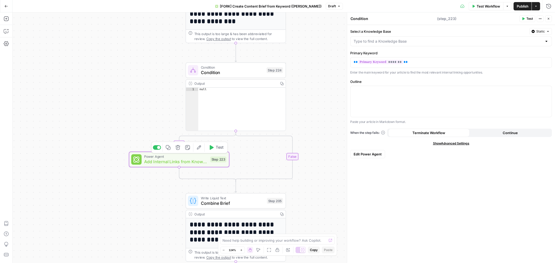
type textarea "Add Internal Links from Knowledge Base - Fork"
click at [545, 29] on button "Static" at bounding box center [540, 31] width 23 height 7
click at [537, 5] on icon "button" at bounding box center [535, 6] width 3 height 3
click at [389, 43] on input "Select a Knowledge Base" at bounding box center [447, 41] width 189 height 5
click at [427, 27] on div "Select a Knowledge Base Static Primary Keyword ** ******* ** Enter the main key…" at bounding box center [451, 144] width 208 height 238
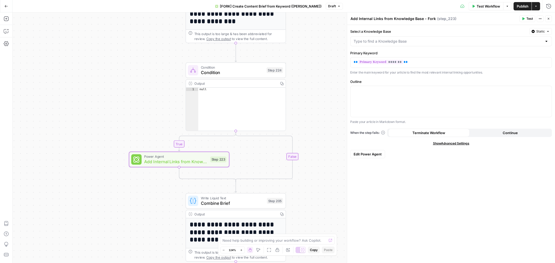
click at [408, 45] on div at bounding box center [451, 41] width 202 height 10
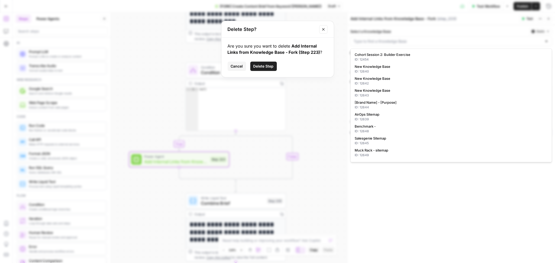
click at [323, 28] on icon "Close modal" at bounding box center [323, 29] width 4 height 4
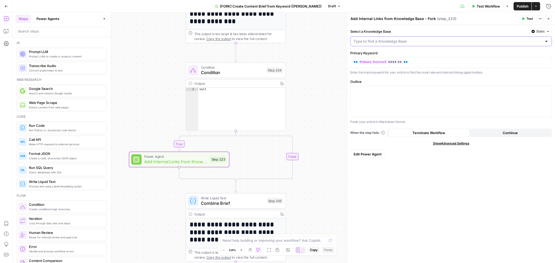
click at [380, 43] on input "Select a Knowledge Base" at bounding box center [447, 41] width 189 height 5
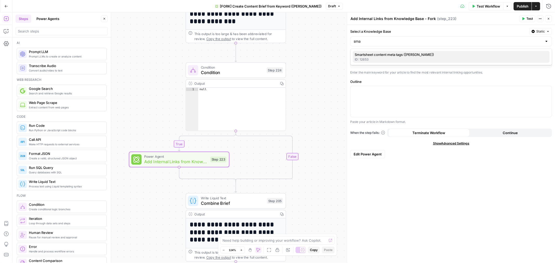
click at [383, 59] on div "ID: 12653" at bounding box center [451, 59] width 193 height 5
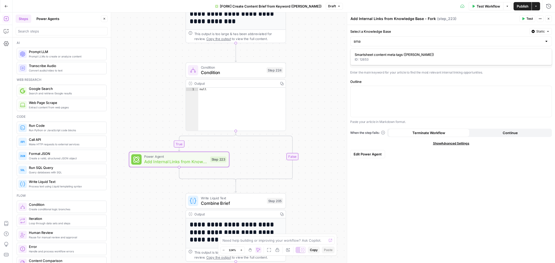
type input "Smartsheet content meta tags (Andy M)"
click at [409, 37] on div "Smartsheet content meta tags (Andy M)" at bounding box center [451, 41] width 202 height 10
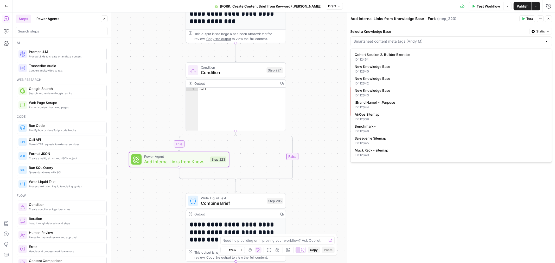
click at [409, 37] on div at bounding box center [451, 41] width 202 height 10
click at [426, 40] on input "Select a Knowledge Base" at bounding box center [447, 41] width 189 height 5
drag, startPoint x: 425, startPoint y: 42, endPoint x: 322, endPoint y: 45, distance: 103.0
click at [322, 45] on body "September Cohort New Home Browse Insights Opportunities Your Data Recent Grids …" at bounding box center [277, 131] width 555 height 263
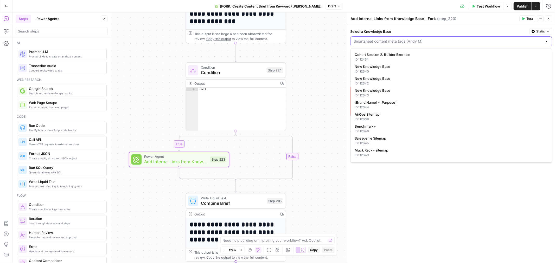
drag, startPoint x: 473, startPoint y: 40, endPoint x: 469, endPoint y: 33, distance: 8.0
click at [473, 39] on input "Select a Knowledge Base" at bounding box center [447, 41] width 189 height 5
type input "Smartsheet content meta tags (Andy M)"
click at [467, 30] on label "Select a Knowledge Base" at bounding box center [438, 31] width 177 height 5
click at [467, 39] on input "Smartsheet content meta tags (Andy M)" at bounding box center [447, 41] width 189 height 5
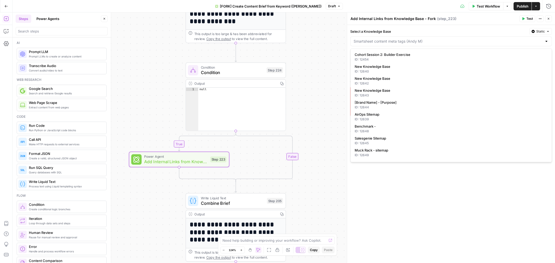
type input "Smartsheet content meta tags (Andy M)"
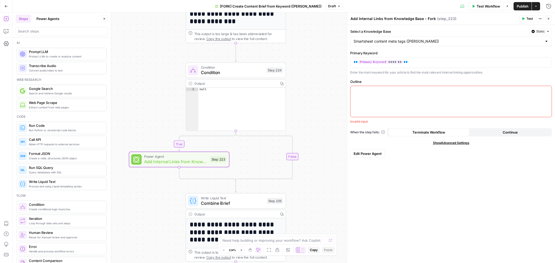
drag, startPoint x: 462, startPoint y: 27, endPoint x: 464, endPoint y: 25, distance: 3.5
click at [462, 27] on div "Select a Knowledge Base Static Smartsheet content meta tags (Andy M) Primary Ke…" at bounding box center [451, 144] width 208 height 238
